Goal: Information Seeking & Learning: Learn about a topic

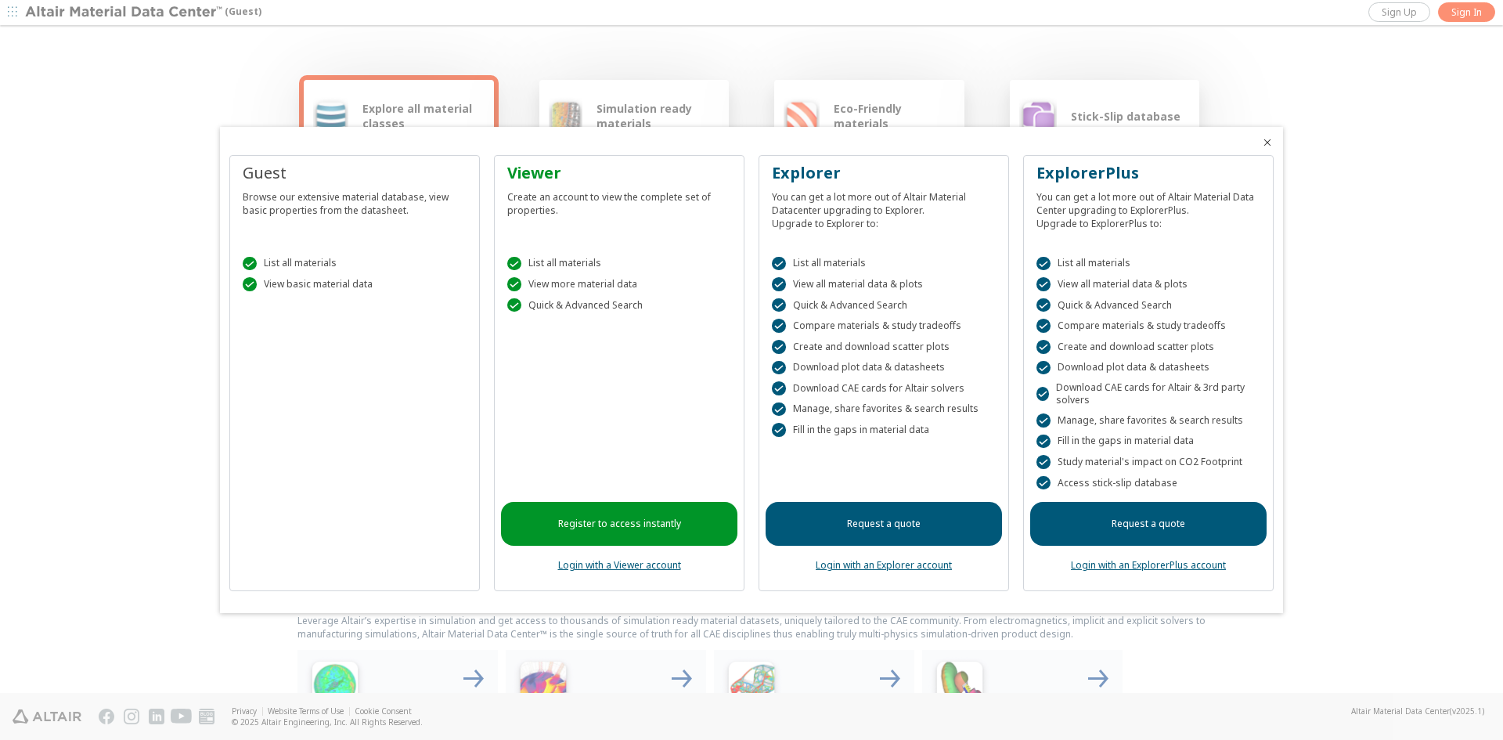
click at [650, 567] on link "Login with a Viewer account" at bounding box center [619, 564] width 123 height 13
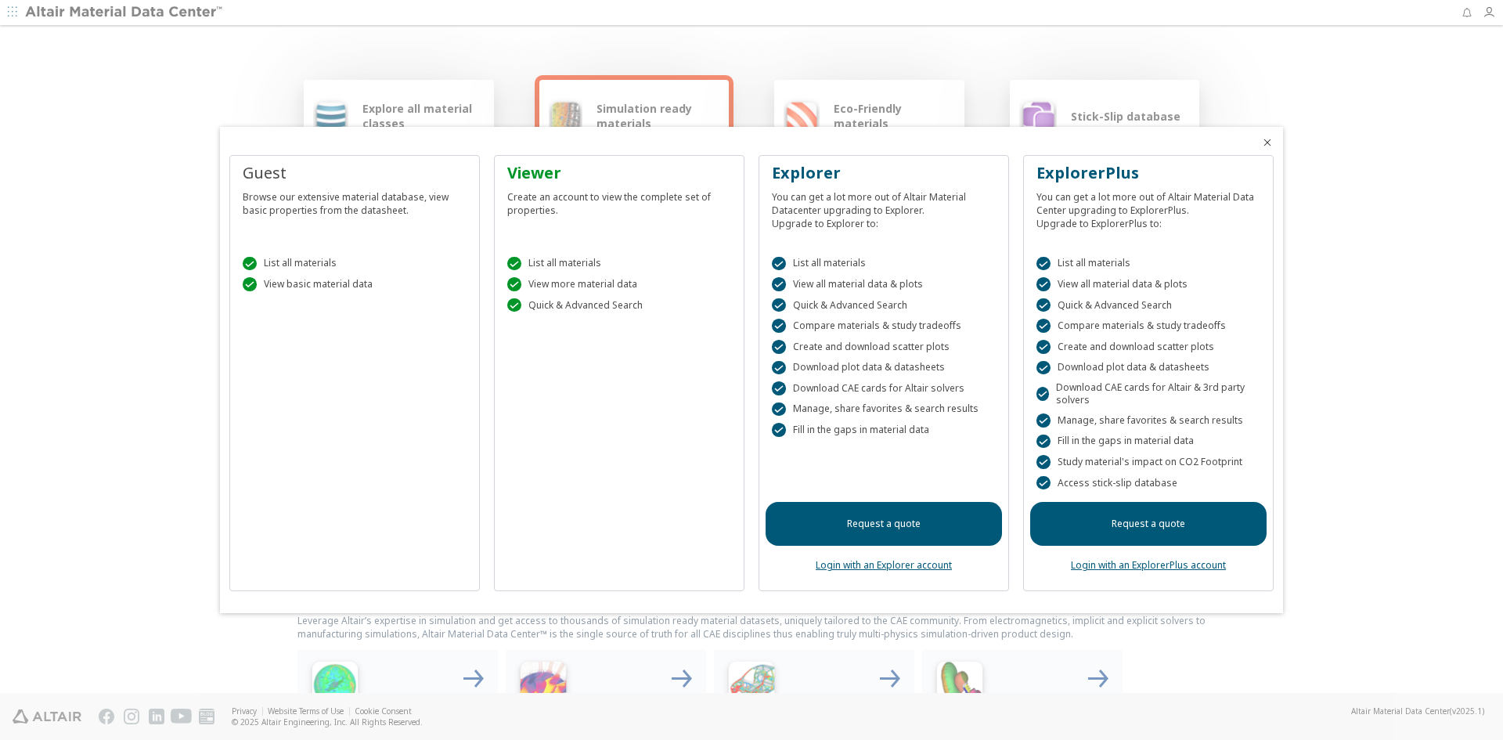
click at [1261, 142] on icon "Close" at bounding box center [1267, 142] width 13 height 13
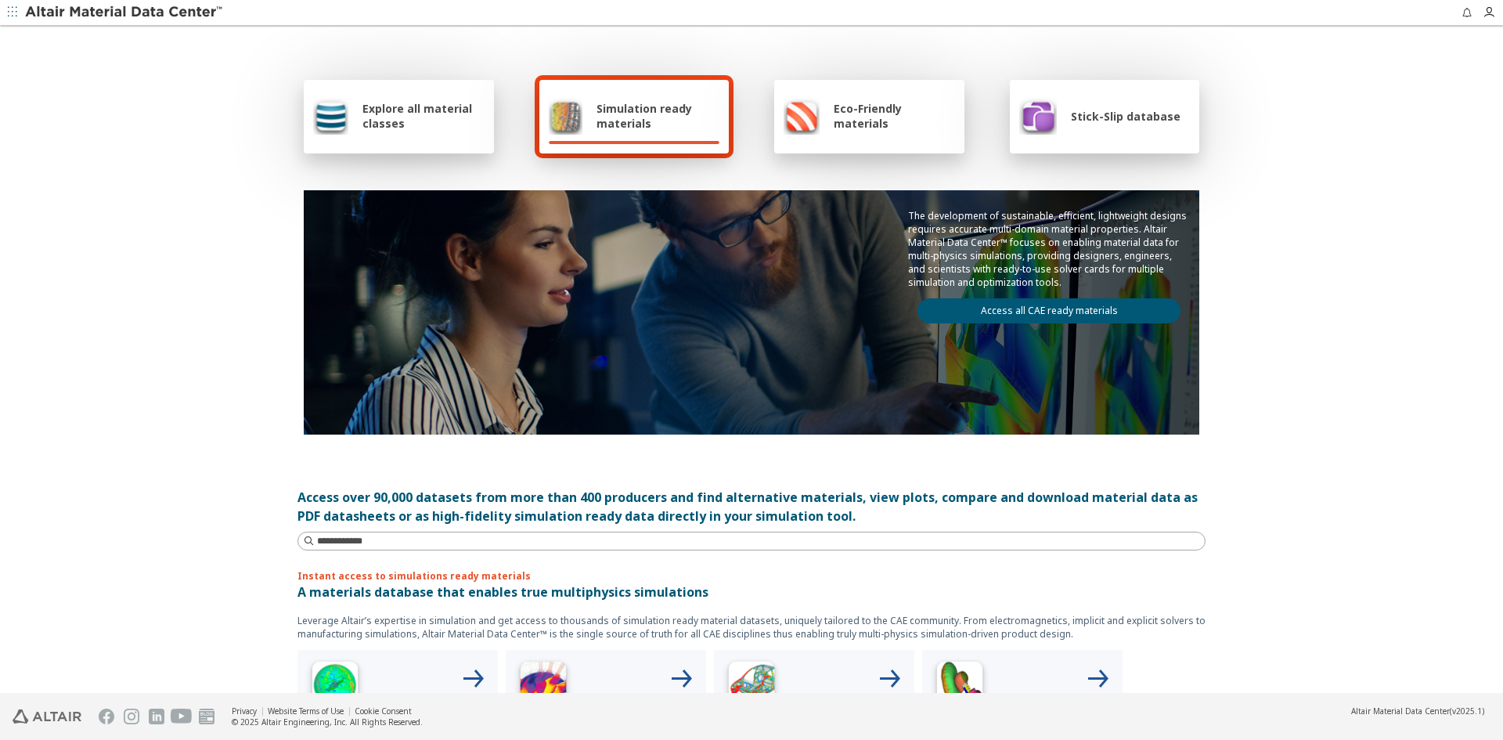
click at [394, 141] on div at bounding box center [398, 142] width 171 height 3
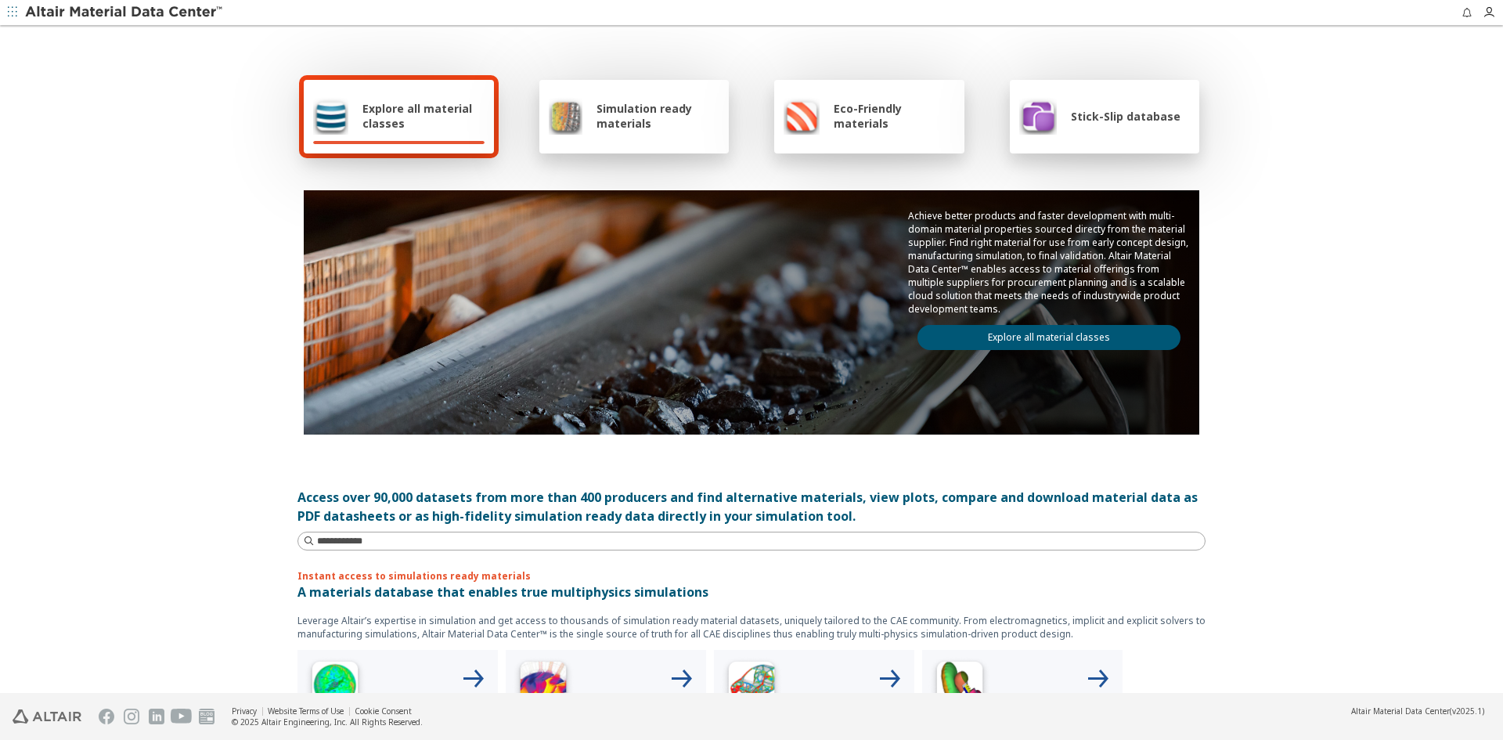
click at [389, 124] on span "Explore all material classes" at bounding box center [423, 116] width 122 height 30
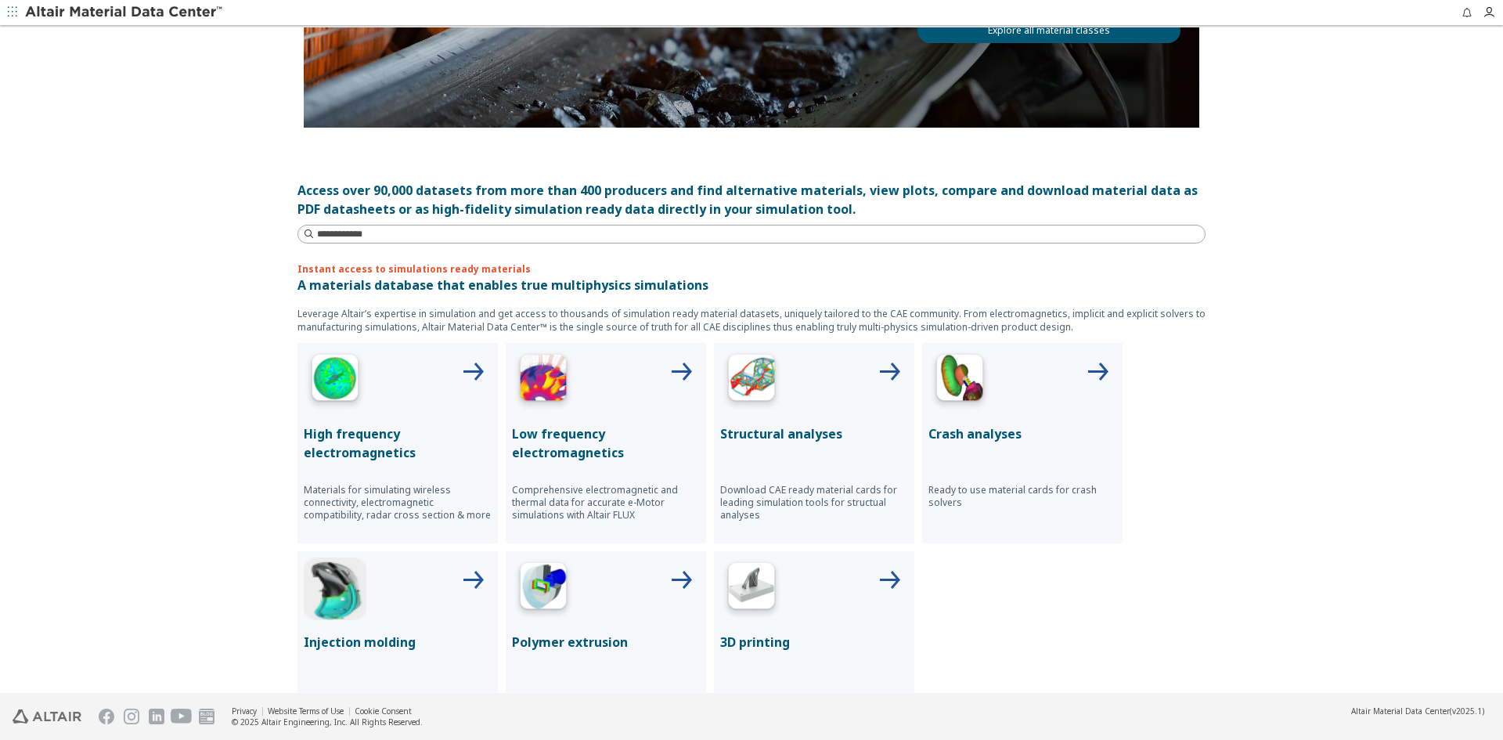
scroll to position [185, 0]
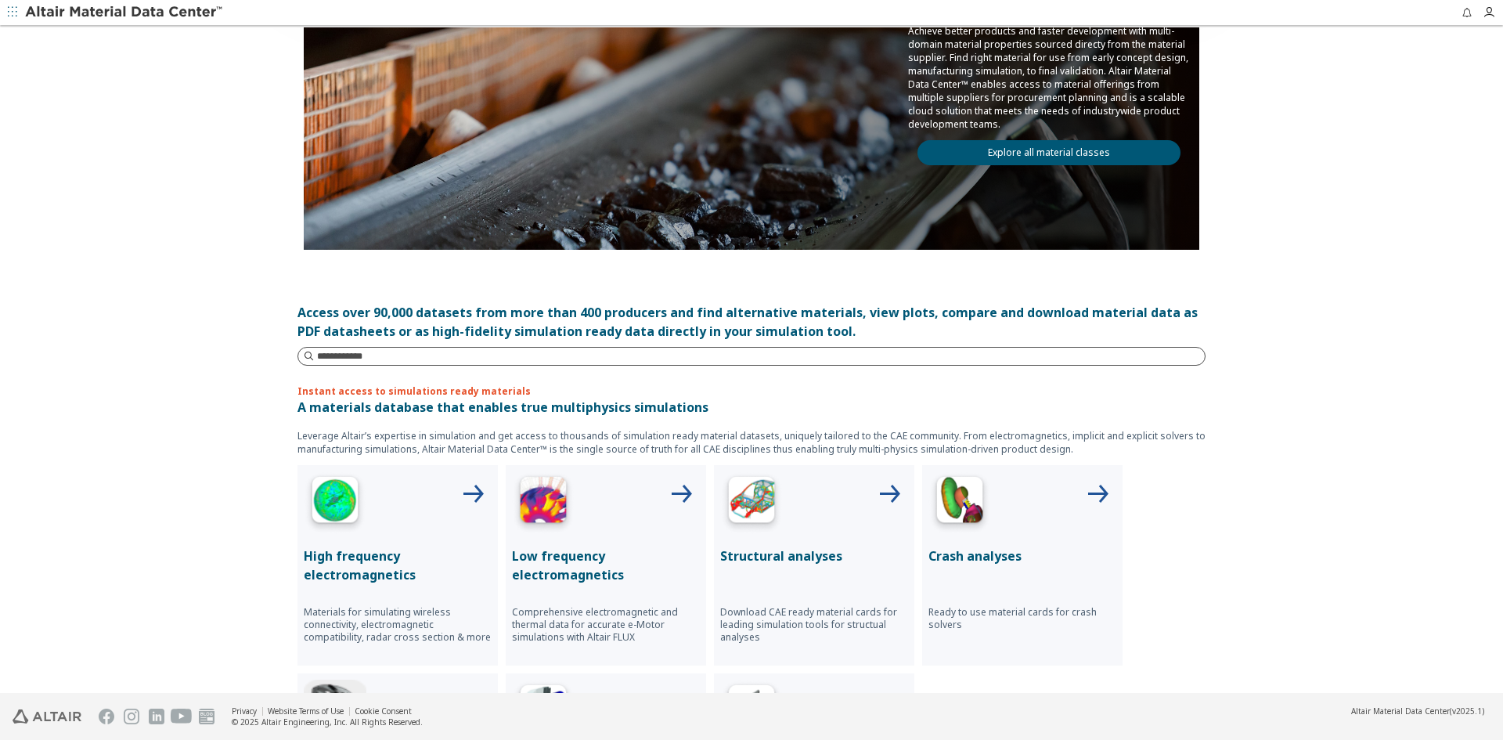
click at [423, 359] on input at bounding box center [760, 356] width 887 height 16
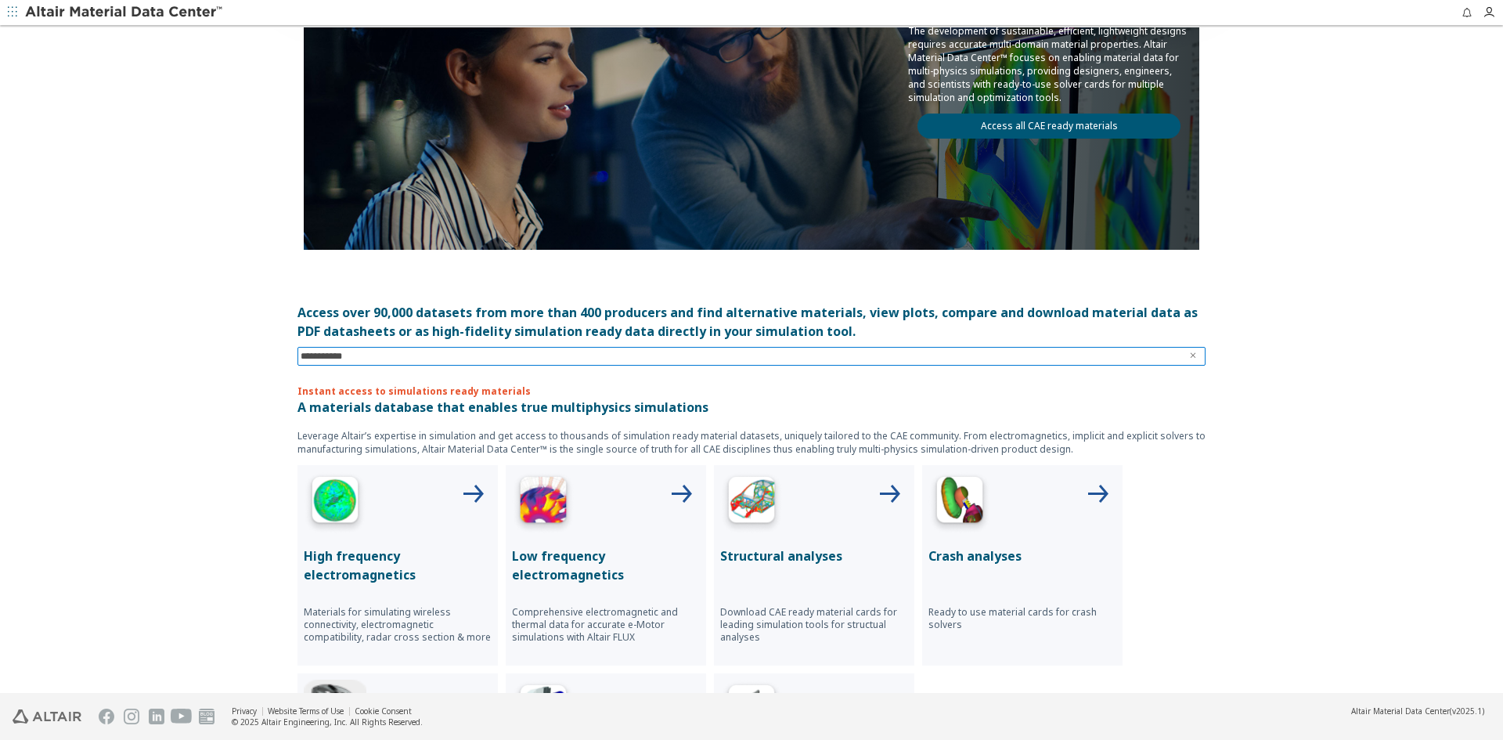
type input "**********"
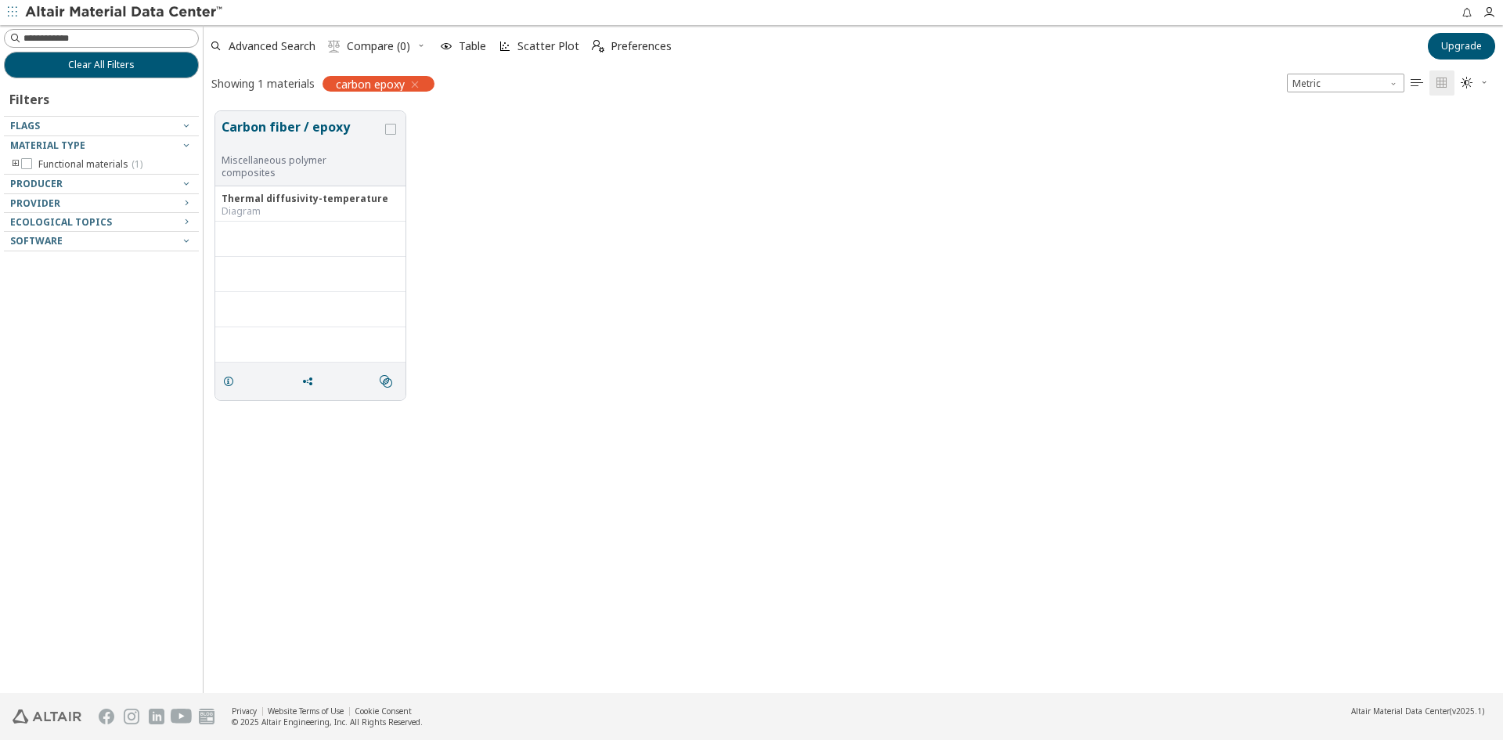
scroll to position [581, 1287]
click at [286, 134] on button "Carbon fiber / epoxy" at bounding box center [301, 135] width 160 height 37
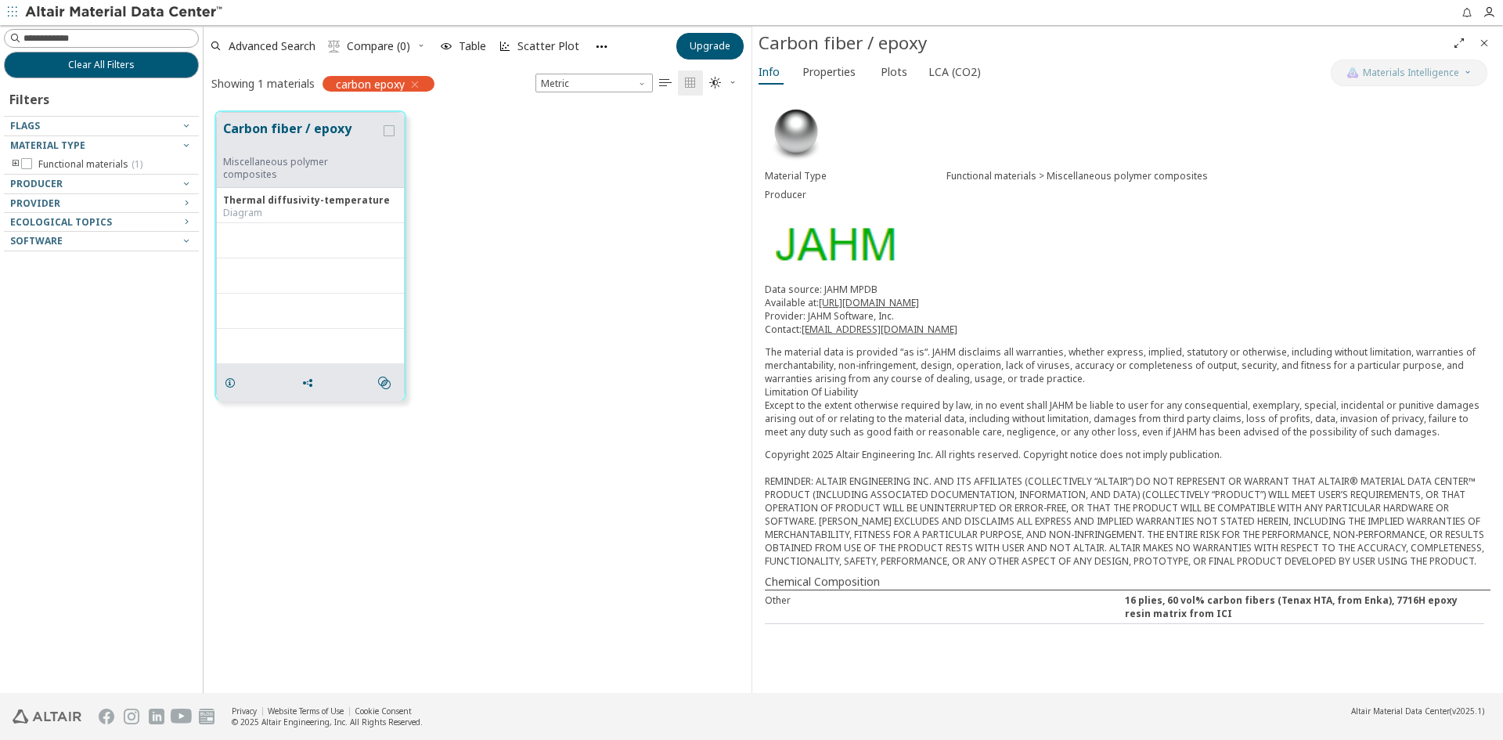
click at [50, 244] on div at bounding box center [97, 247] width 187 height 8
click at [149, 246] on div at bounding box center [97, 247] width 187 height 8
click at [185, 241] on icon "button" at bounding box center [186, 240] width 13 height 13
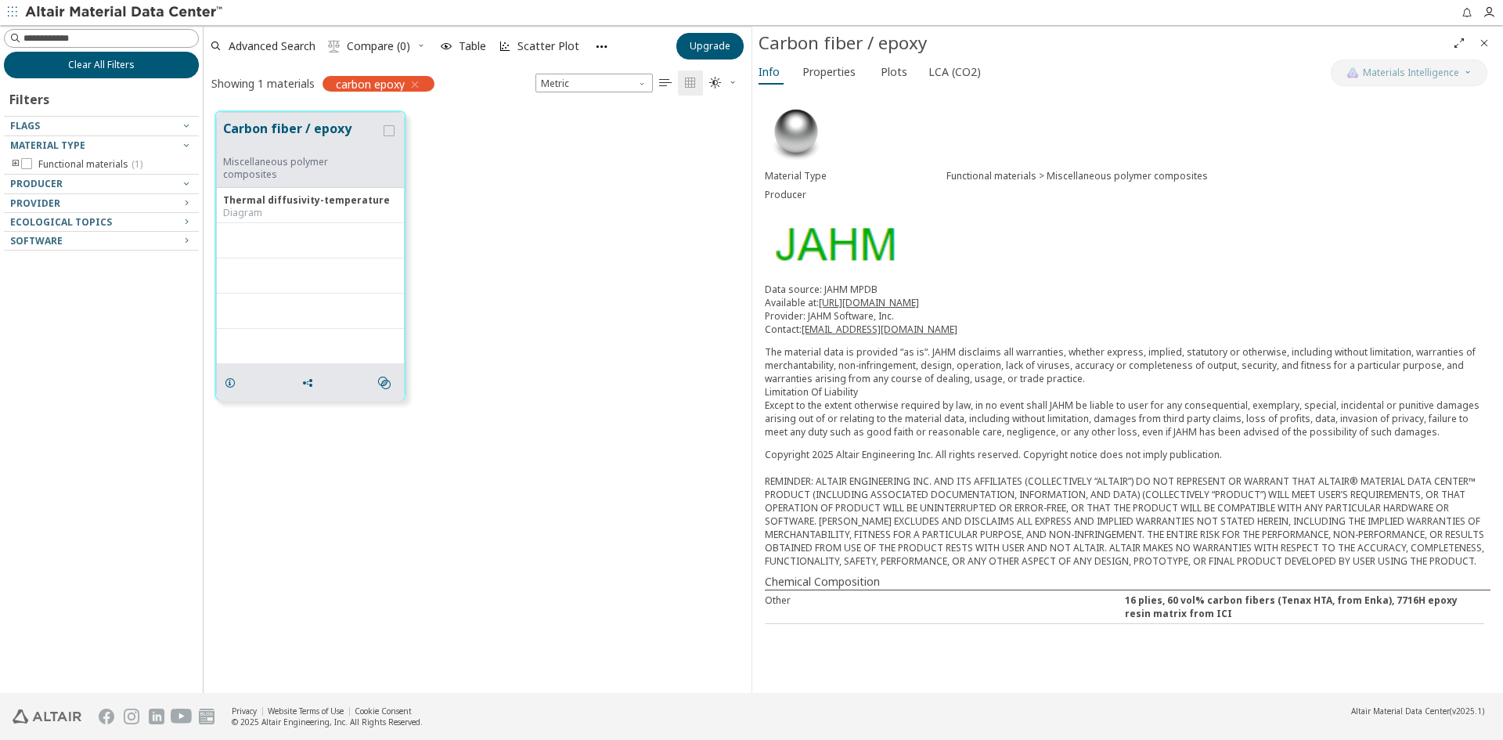
click at [164, 63] on button "Clear All Filters" at bounding box center [101, 65] width 195 height 27
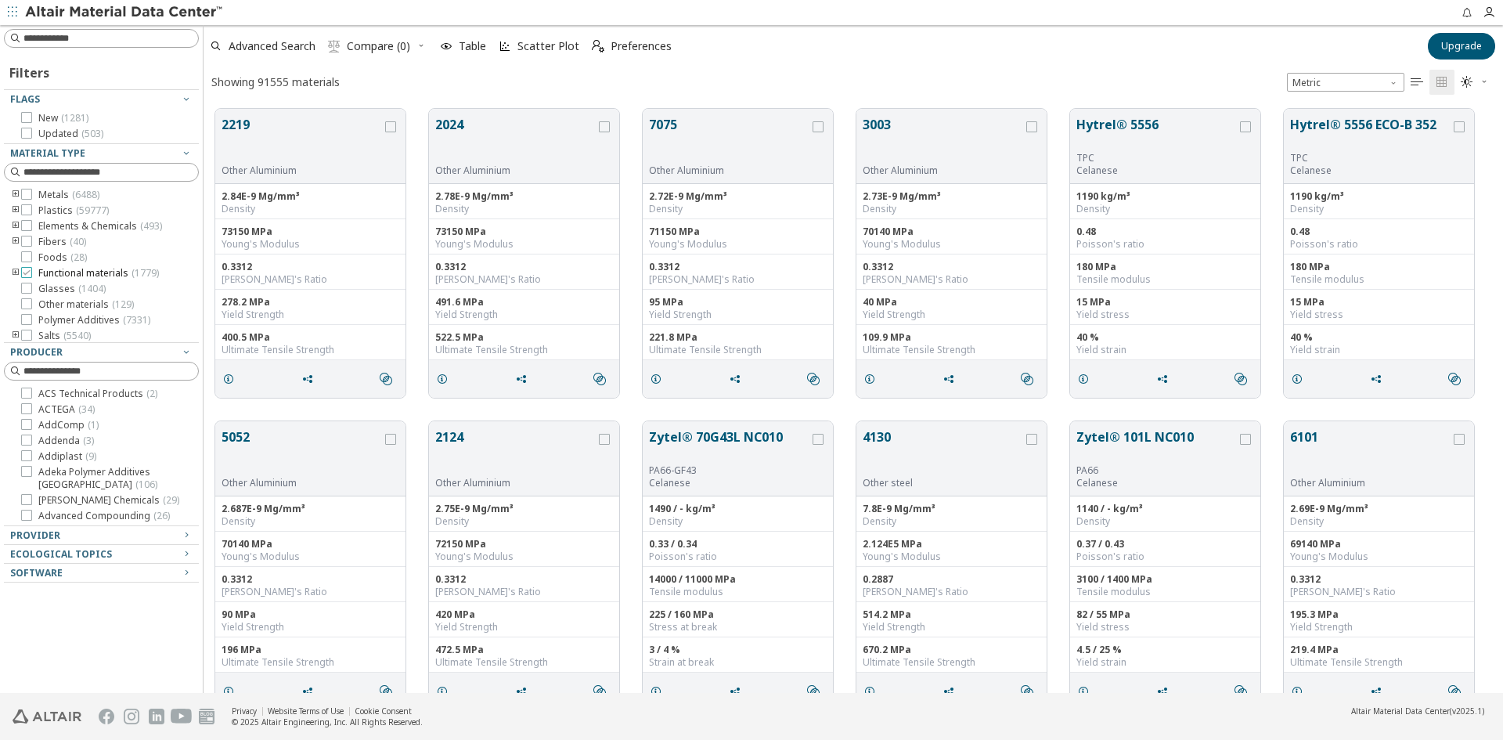
click at [24, 269] on icon at bounding box center [26, 272] width 11 height 11
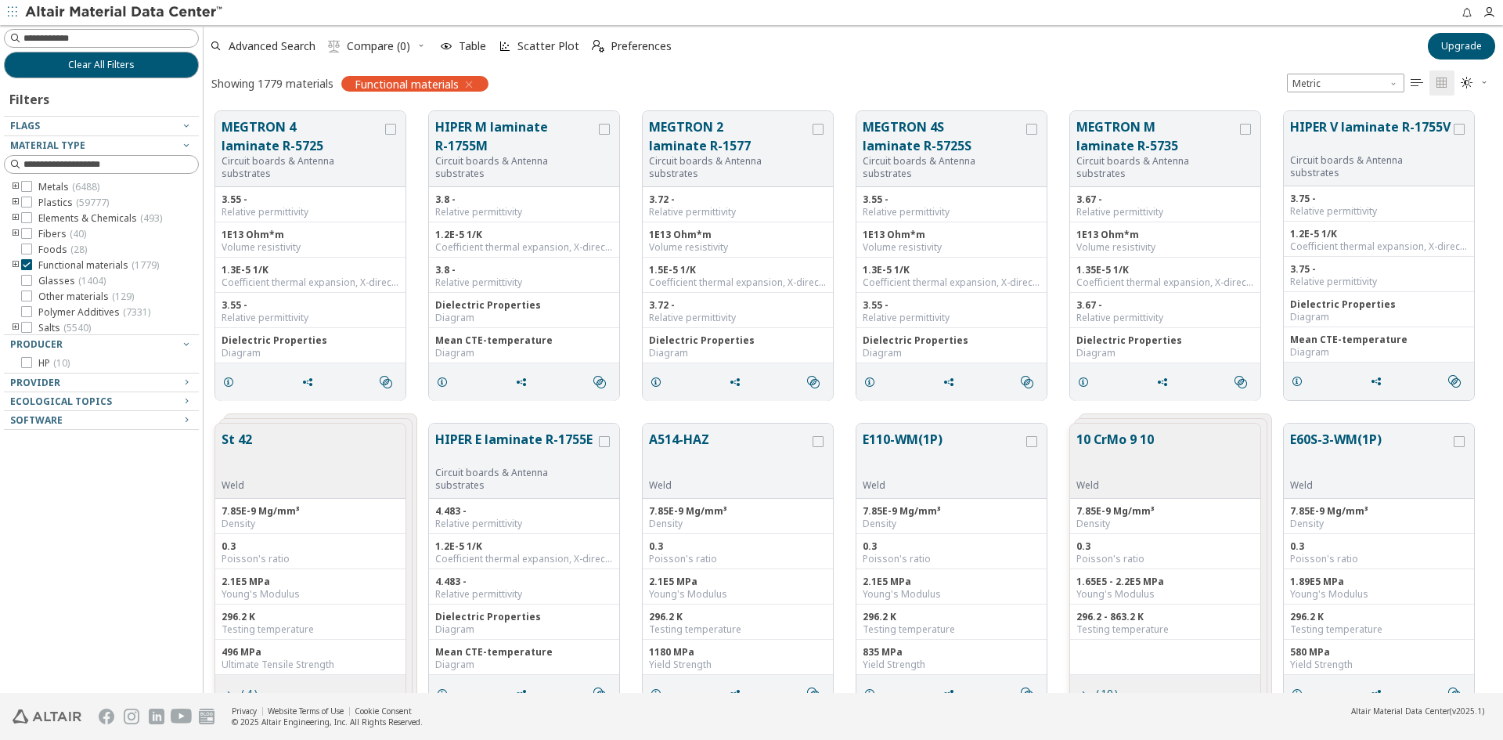
click at [13, 264] on icon "toogle group" at bounding box center [15, 265] width 11 height 13
click at [89, 265] on span "Miscellaneous polymer composites ( 17 )" at bounding box center [127, 259] width 131 height 25
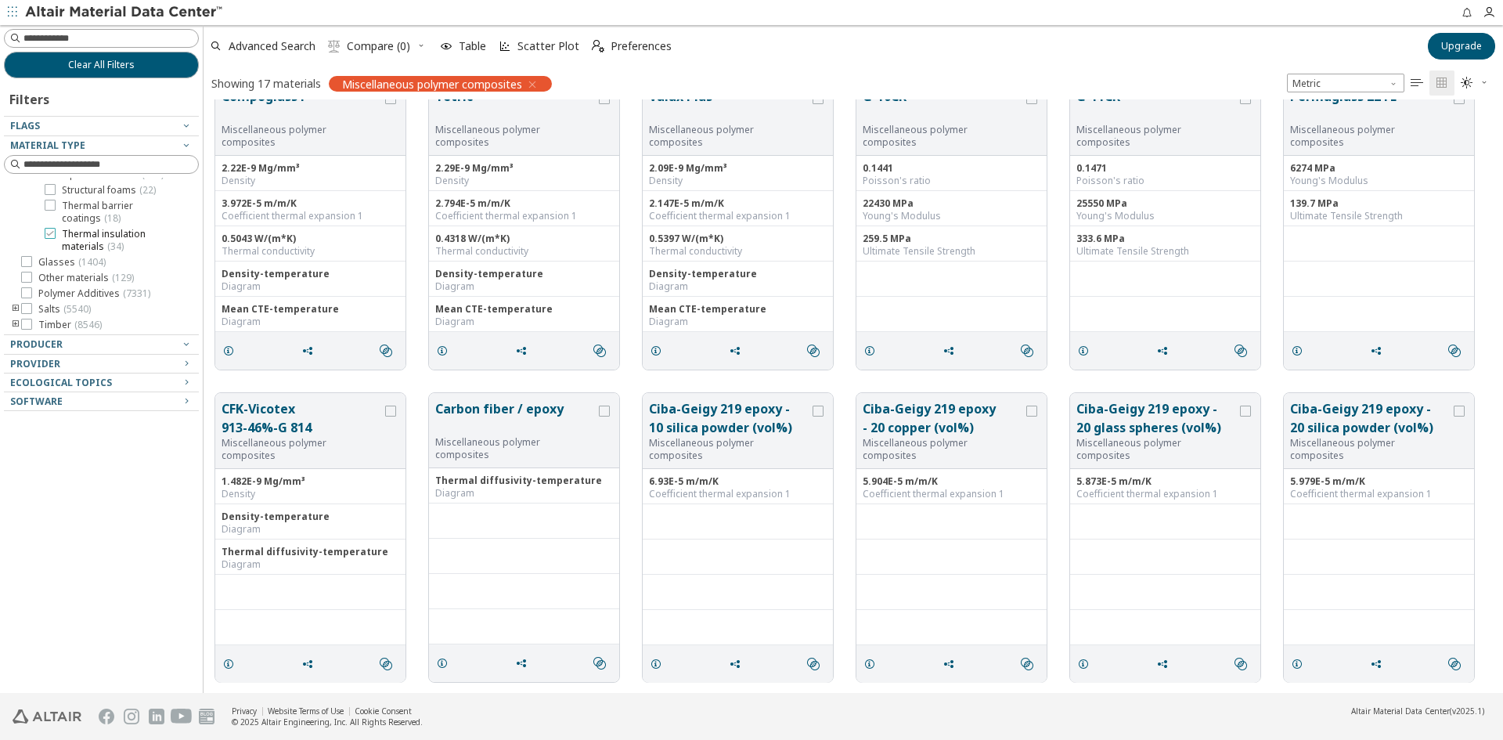
scroll to position [304, 0]
click at [80, 218] on span "Mold materials ( 15 )" at bounding box center [106, 212] width 88 height 13
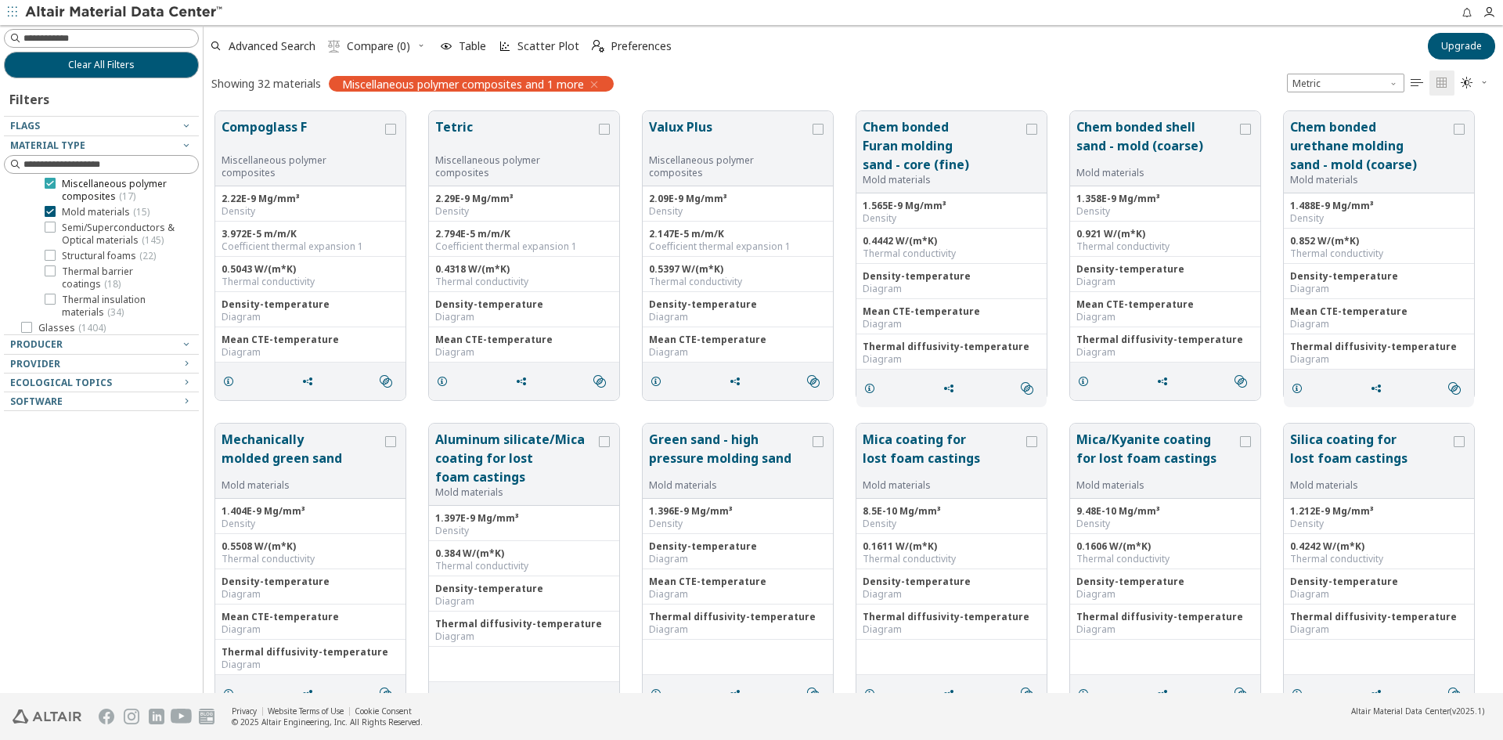
click at [71, 203] on span "Miscellaneous polymer composites ( 17 )" at bounding box center [127, 190] width 131 height 25
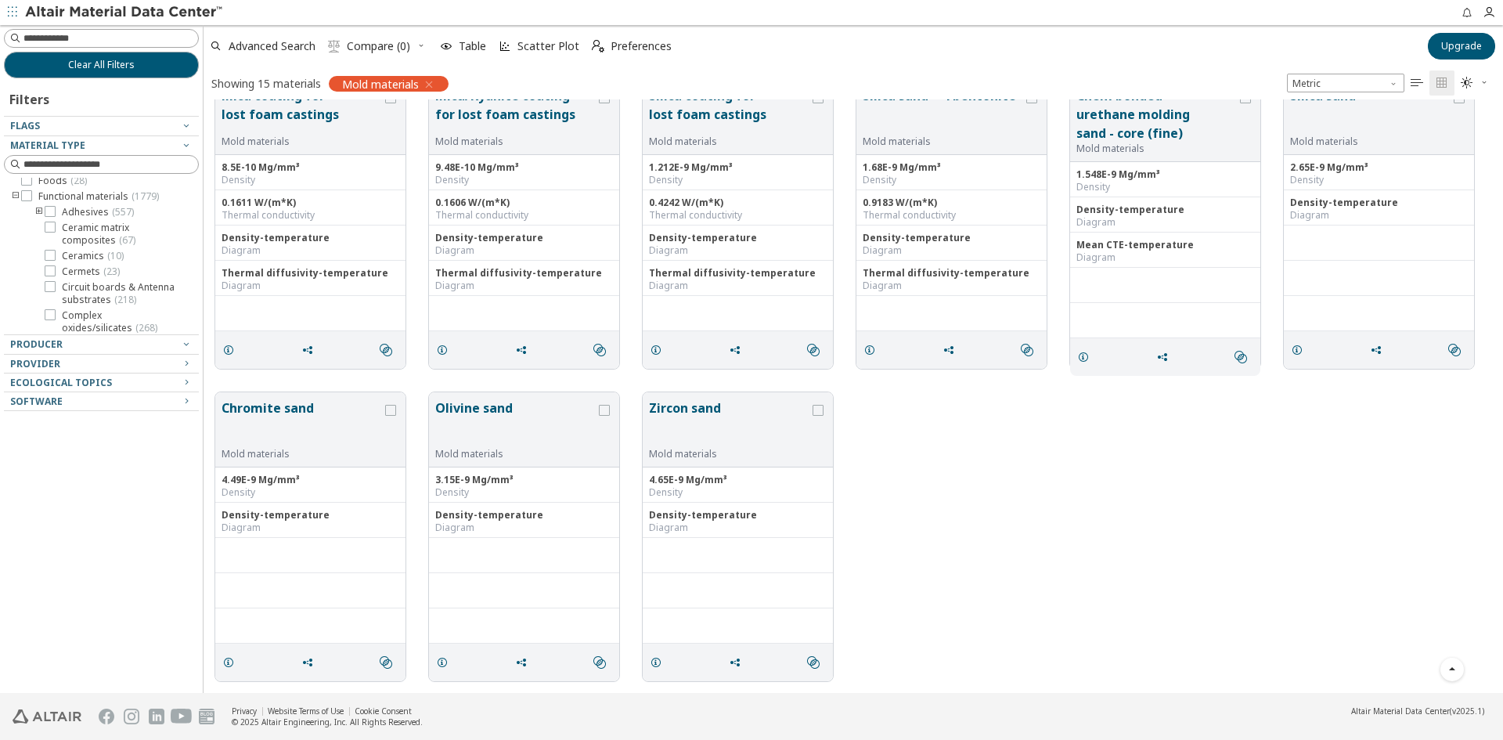
scroll to position [147, 0]
click at [40, 282] on icon "toogle group" at bounding box center [39, 281] width 11 height 13
click at [75, 287] on span "Polymer Additives ( 7331 )" at bounding box center [94, 293] width 112 height 13
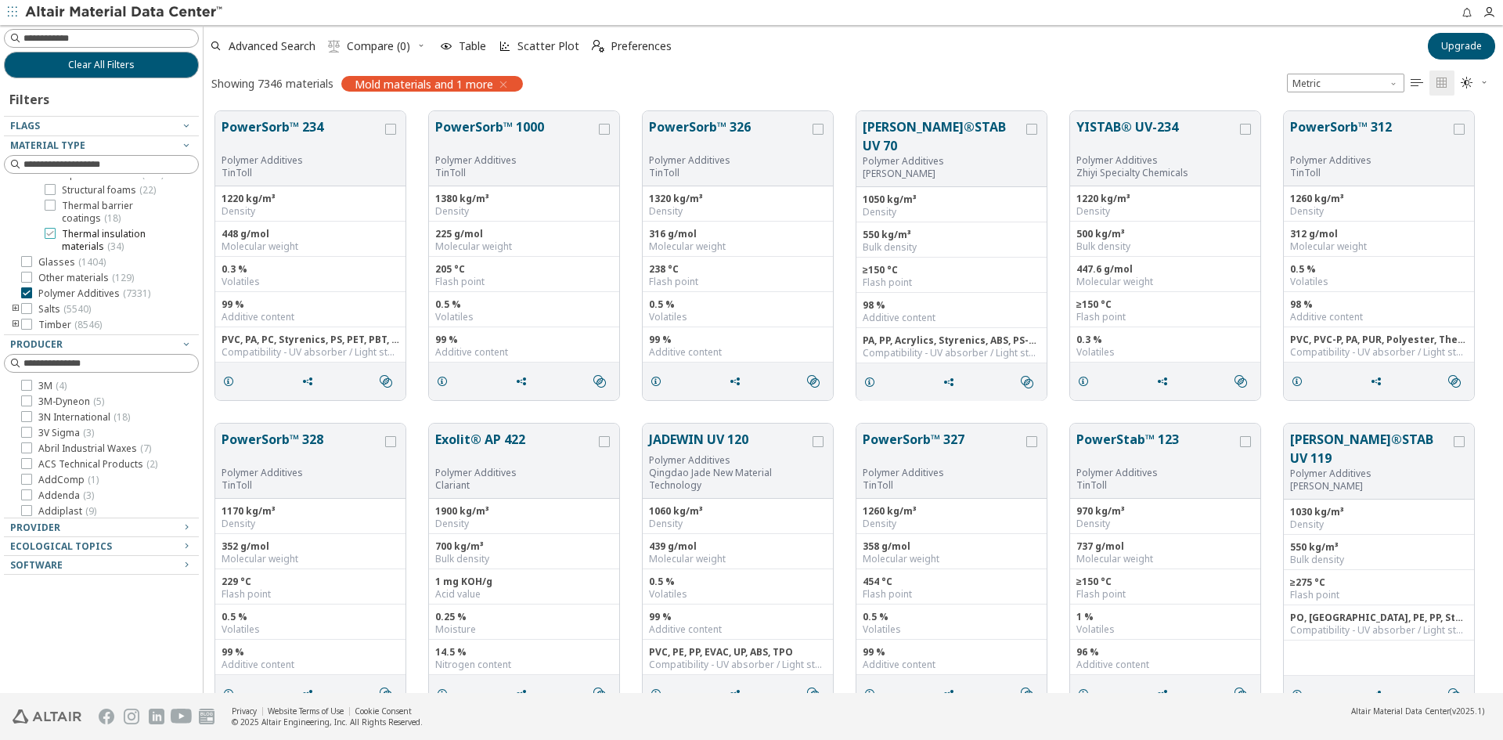
scroll to position [304, 0]
click at [59, 218] on label "Mold materials ( 15 )" at bounding box center [97, 212] width 105 height 13
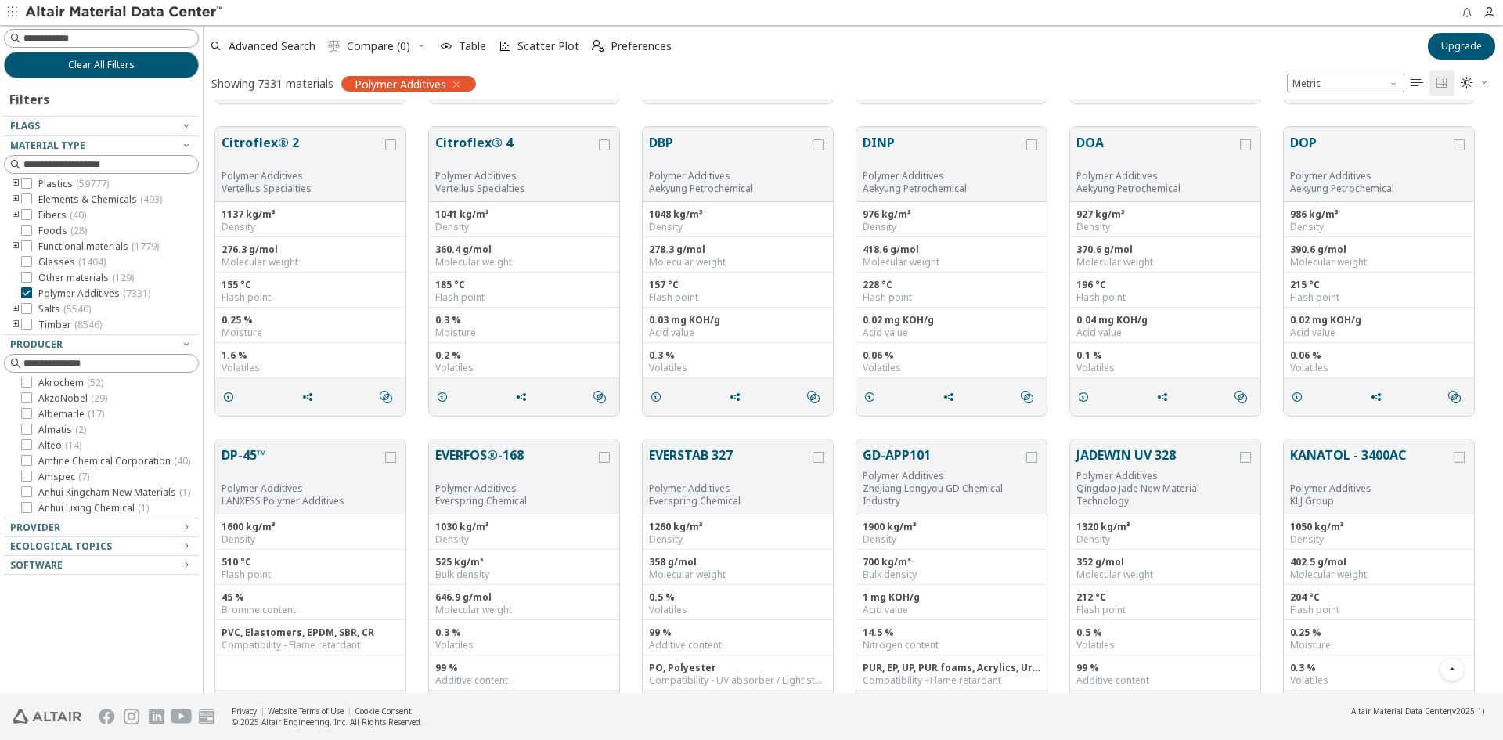
scroll to position [3551, 0]
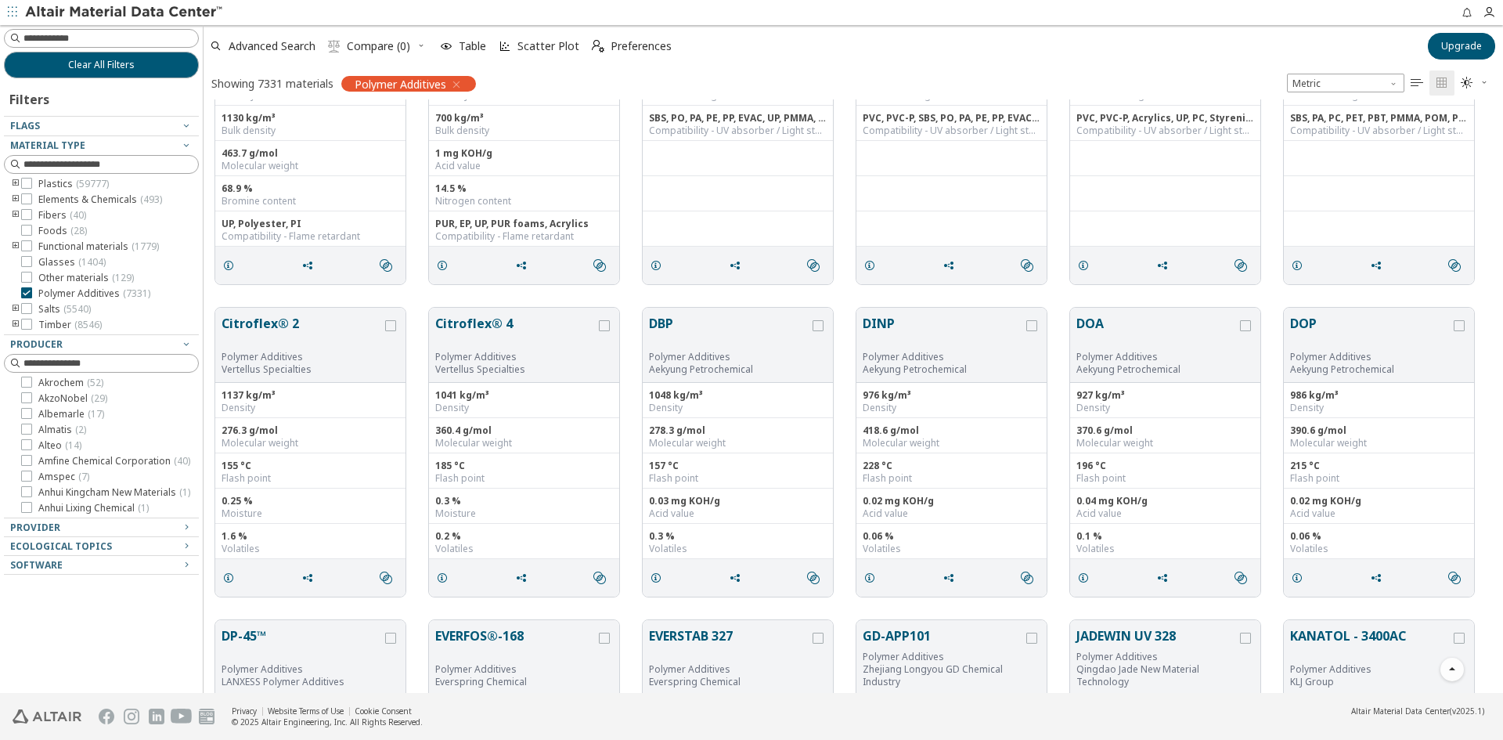
click at [59, 5] on img at bounding box center [125, 13] width 200 height 16
